Goal: Navigation & Orientation: Find specific page/section

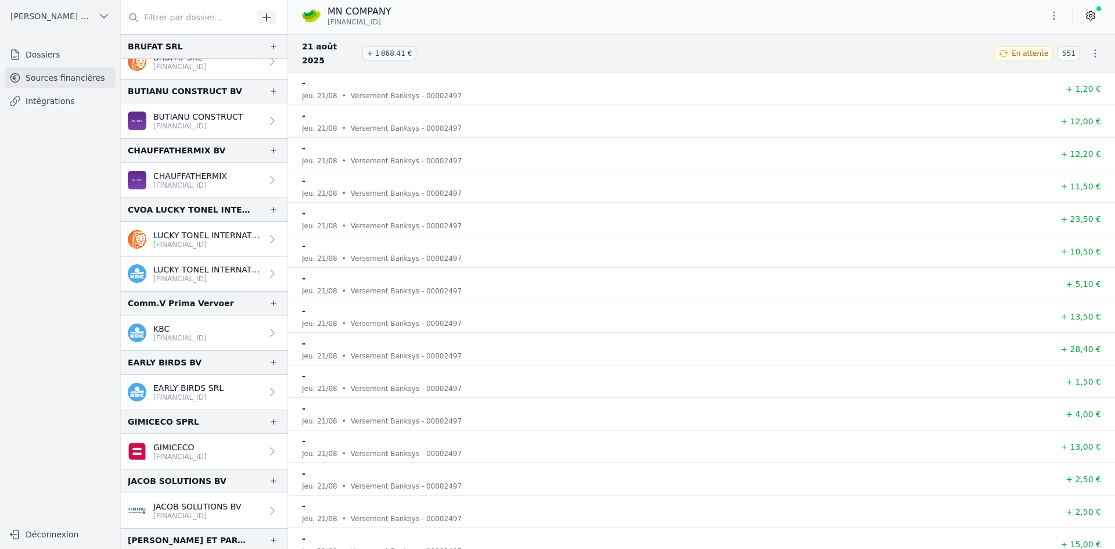
scroll to position [290, 0]
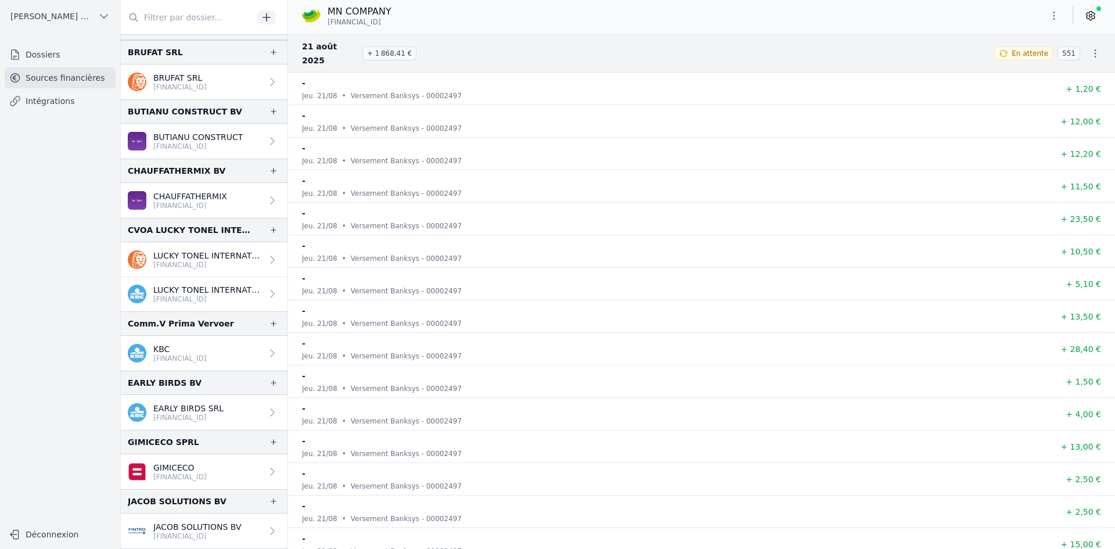
click at [188, 291] on p "LUCKY TONEL INTERNATIONAL CVOA" at bounding box center [207, 290] width 109 height 12
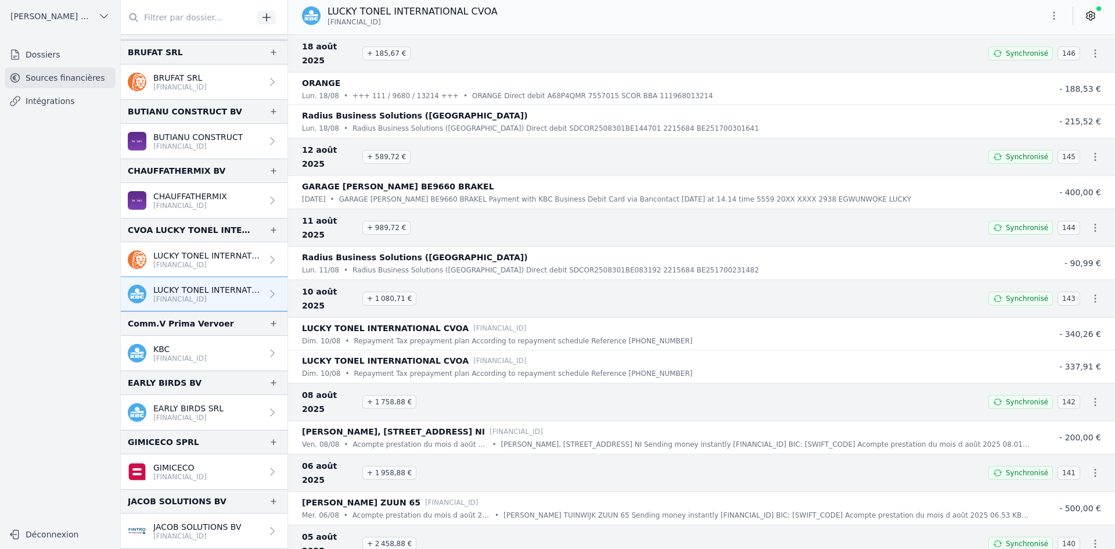
click at [188, 253] on p "LUCKY TONEL INTERNATIONAL SCRIS" at bounding box center [207, 256] width 109 height 12
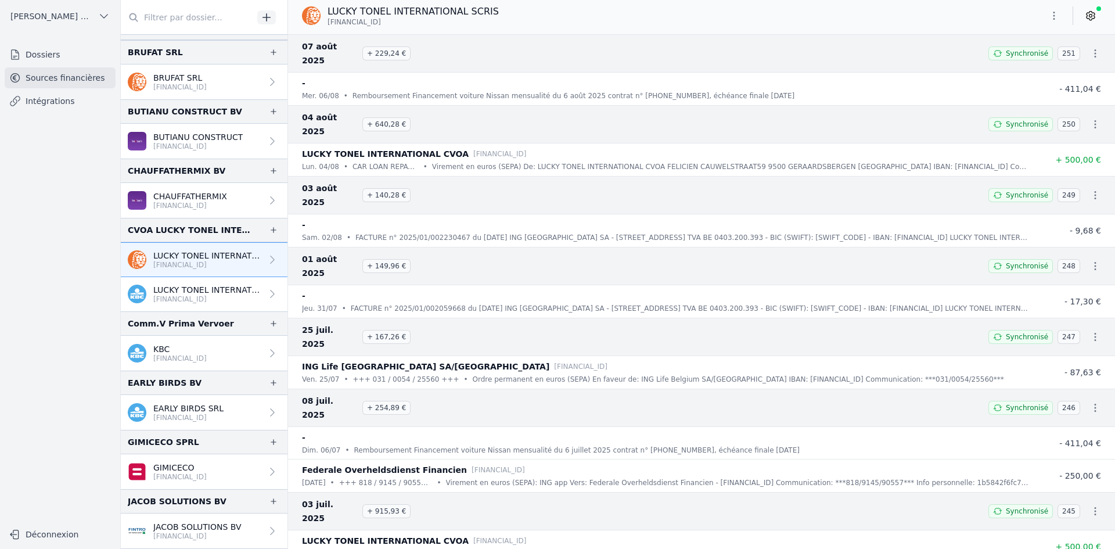
click at [161, 415] on p "[FINANCIAL_ID]" at bounding box center [188, 417] width 70 height 9
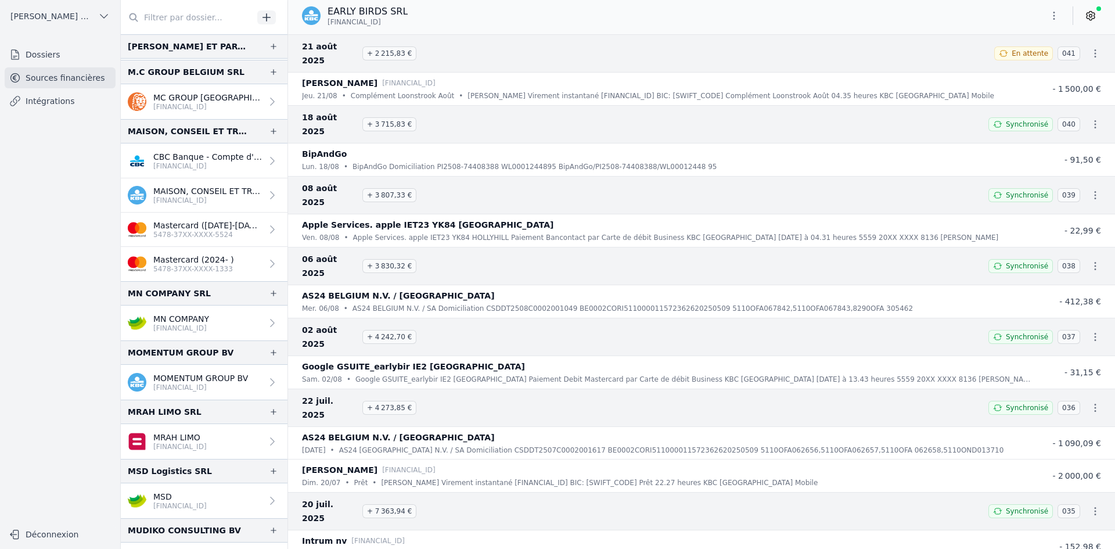
scroll to position [871, 0]
click at [164, 501] on p "[FINANCIAL_ID]" at bounding box center [179, 504] width 53 height 9
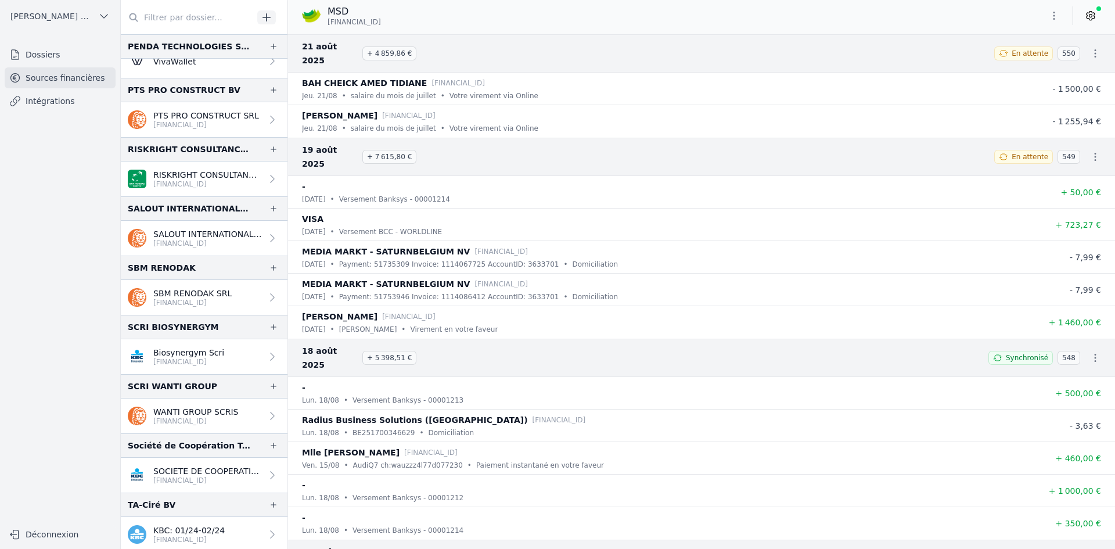
scroll to position [1667, 0]
